Goal: Information Seeking & Learning: Check status

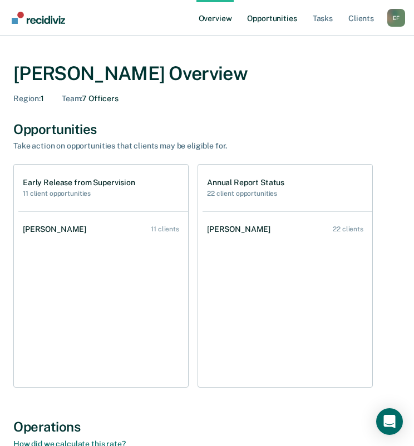
click at [279, 21] on link "Opportunities" at bounding box center [272, 18] width 54 height 36
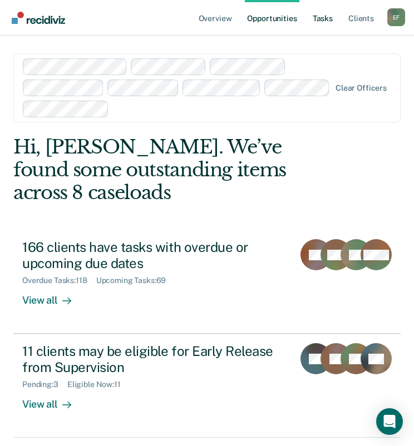
click at [316, 22] on link "Tasks" at bounding box center [323, 18] width 24 height 36
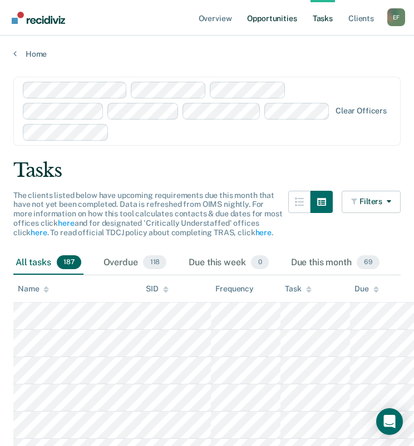
click at [261, 19] on link "Opportunities" at bounding box center [272, 18] width 54 height 36
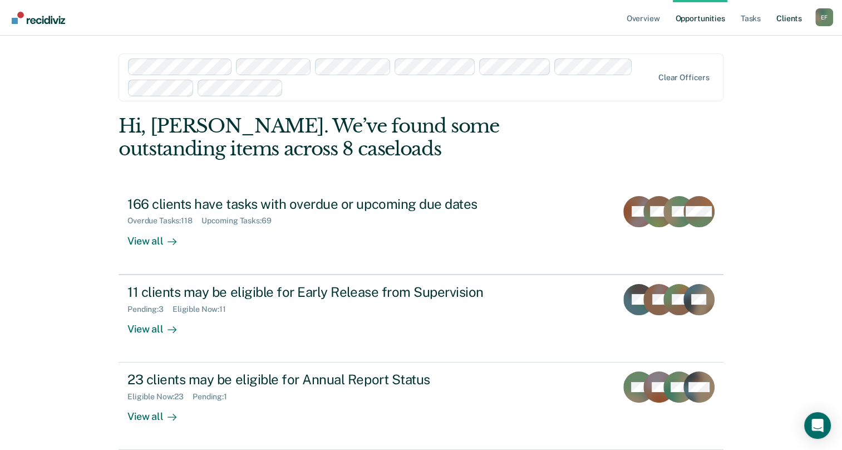
click at [414, 20] on link "Client s" at bounding box center [789, 18] width 30 height 36
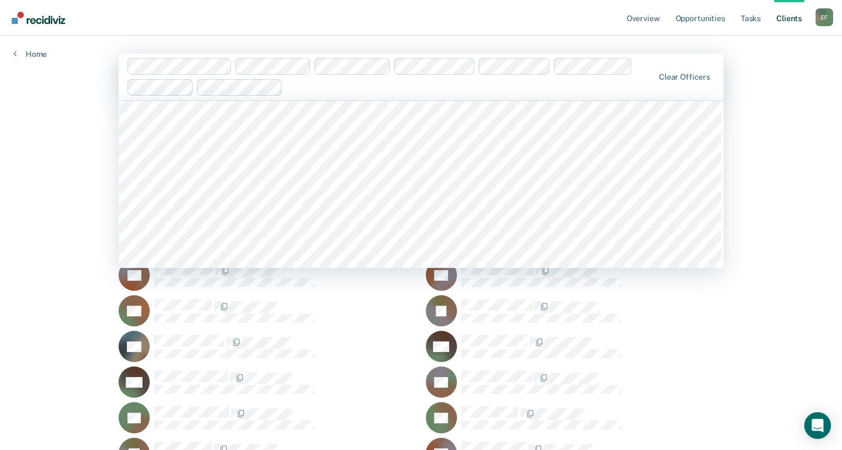
scroll to position [4007, 0]
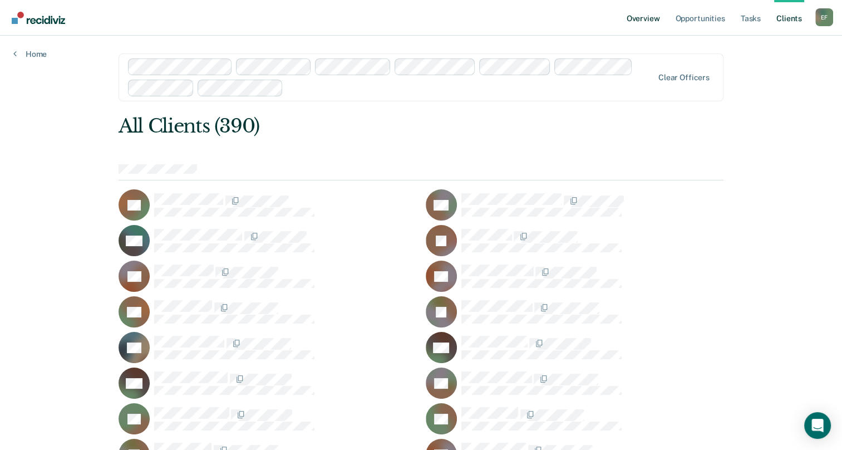
click at [414, 19] on link "Overview" at bounding box center [643, 18] width 38 height 36
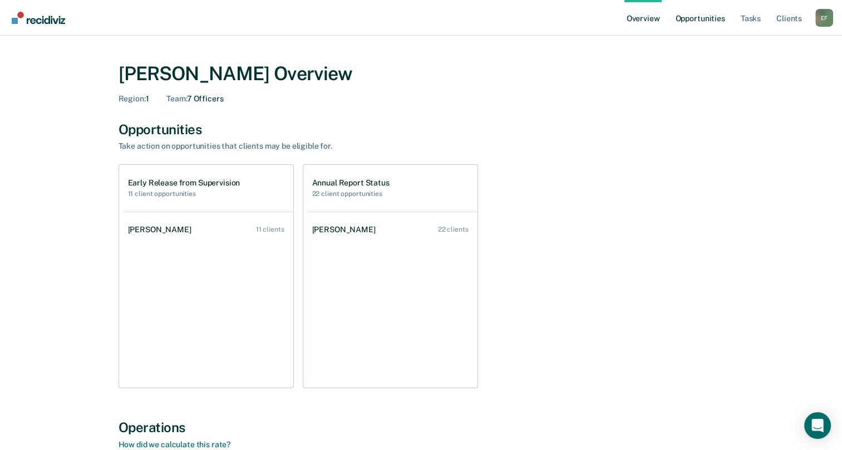
click at [414, 19] on link "Opportunities" at bounding box center [700, 18] width 54 height 36
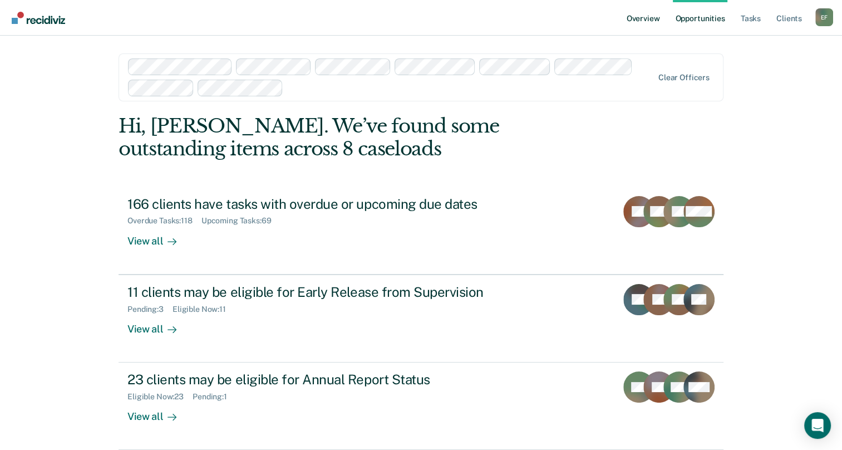
click at [414, 19] on link "Overview" at bounding box center [643, 18] width 38 height 36
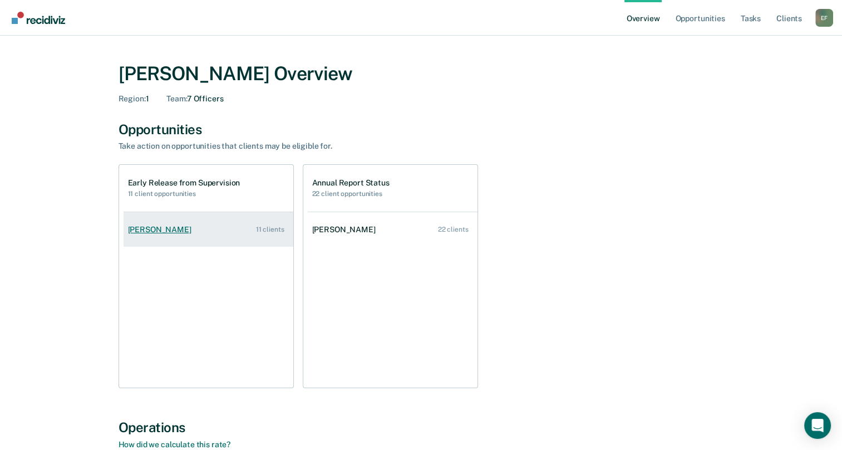
click at [220, 234] on link "[PERSON_NAME] 11 clients" at bounding box center [209, 230] width 170 height 32
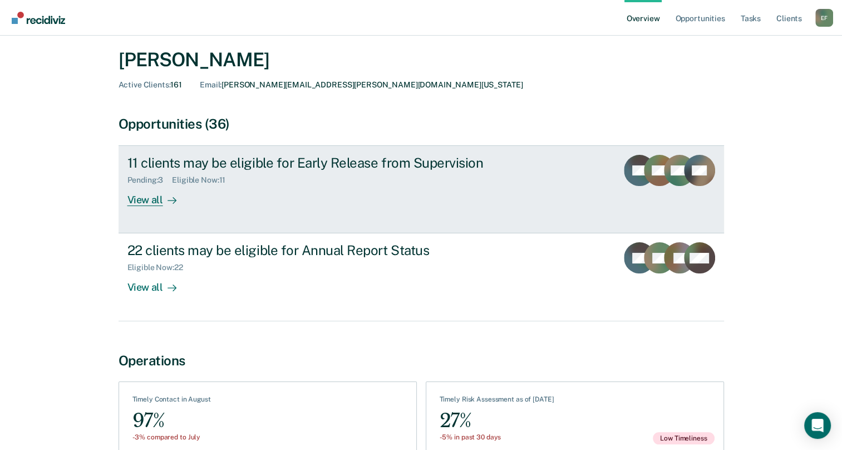
scroll to position [94, 0]
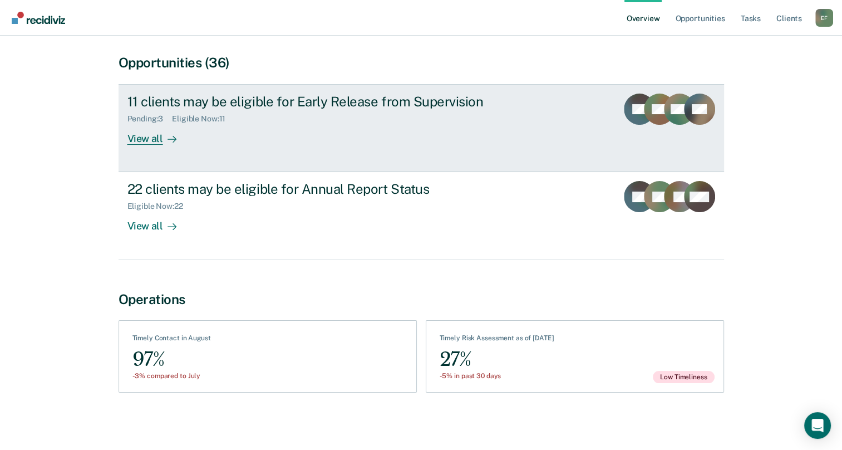
click at [343, 131] on div "11 clients may be eligible for Early Release from Supervision Pending : 3 Eligi…" at bounding box center [335, 119] width 417 height 51
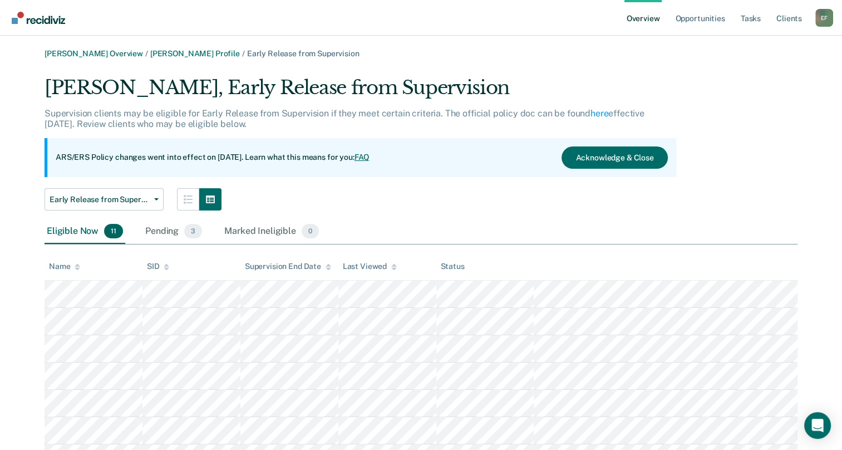
click at [414, 22] on link "Overview" at bounding box center [643, 18] width 38 height 36
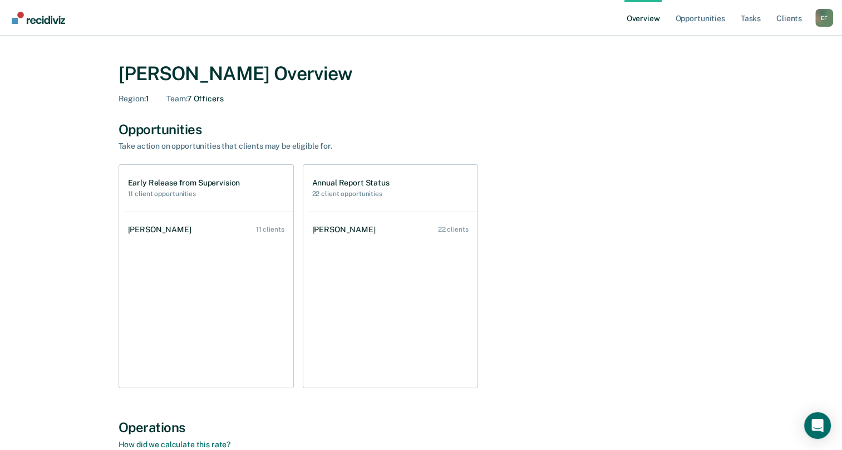
click at [341, 176] on div "Annual Report Status 22 client opportunities" at bounding box center [393, 188] width 170 height 47
click at [342, 183] on h1 "Annual Report Status" at bounding box center [350, 182] width 77 height 9
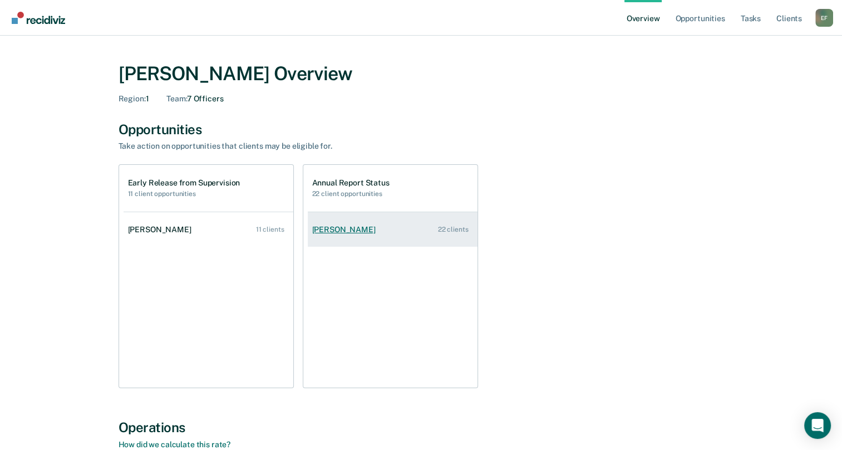
click at [341, 227] on div "[PERSON_NAME]" at bounding box center [346, 229] width 68 height 9
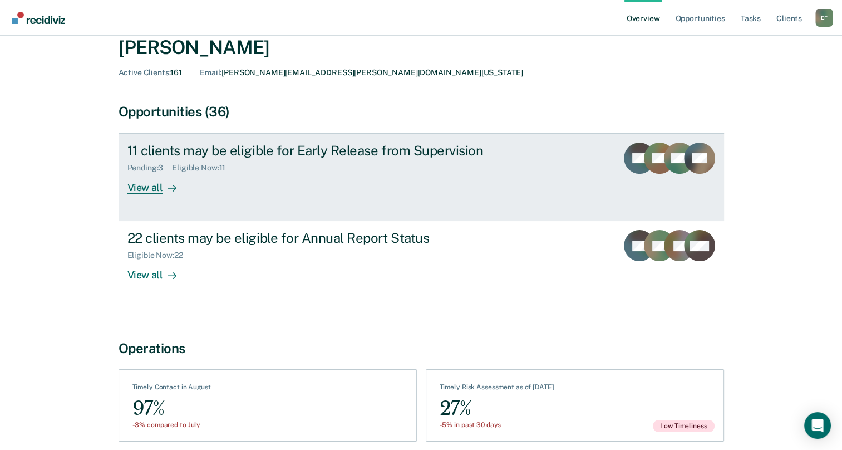
scroll to position [94, 0]
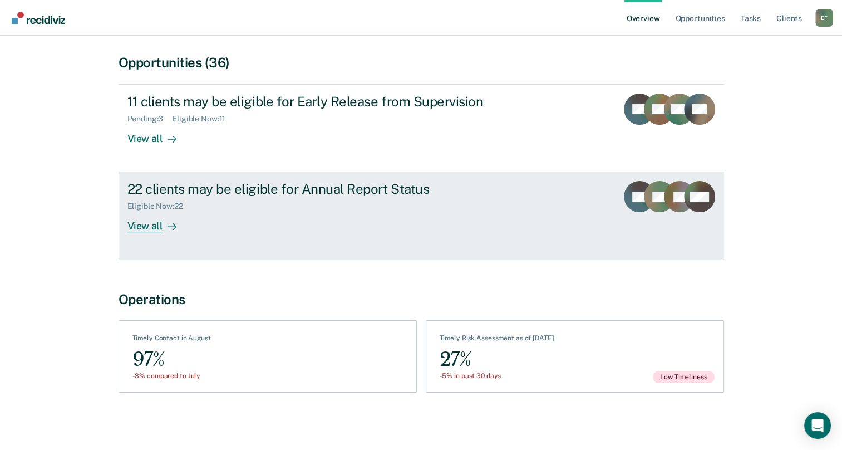
click at [149, 230] on div "View all" at bounding box center [158, 222] width 62 height 22
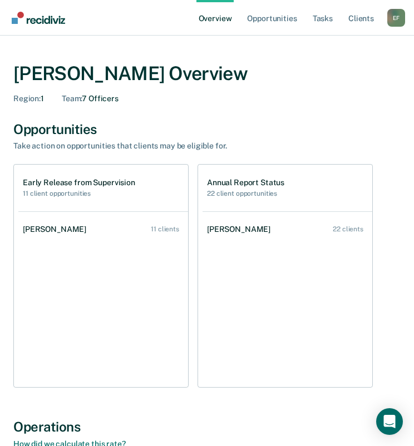
click at [81, 196] on h2 "11 client opportunities" at bounding box center [79, 194] width 112 height 8
click at [91, 185] on h1 "Early Release from Supervision" at bounding box center [79, 182] width 112 height 9
click at [256, 193] on h2 "22 client opportunities" at bounding box center [245, 194] width 77 height 8
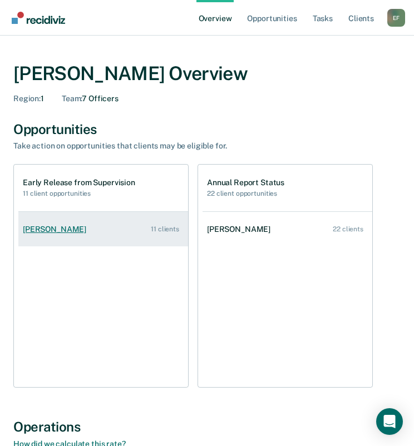
click at [82, 230] on div "[PERSON_NAME]" at bounding box center [57, 229] width 68 height 9
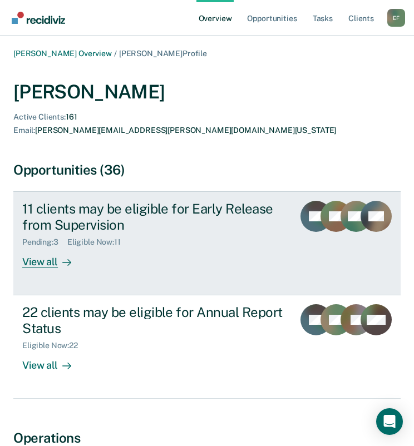
click at [46, 247] on div "View all" at bounding box center [53, 258] width 62 height 22
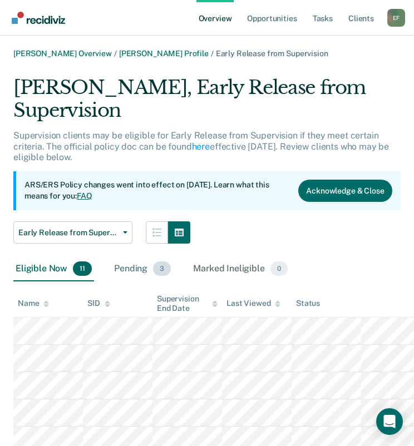
click at [124, 268] on div "Pending 3" at bounding box center [142, 269] width 61 height 24
